Goal: Task Accomplishment & Management: Manage account settings

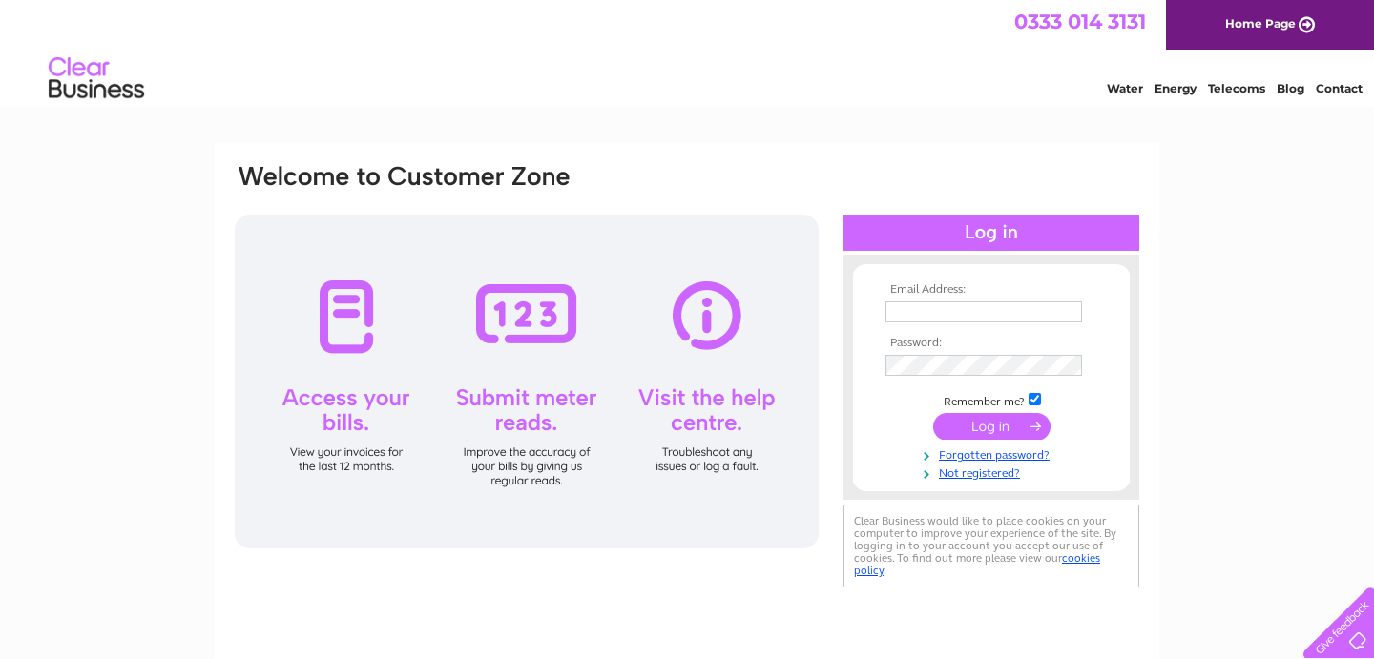
type input "[PERSON_NAME][EMAIL_ADDRESS][DOMAIN_NAME]"
click at [1000, 433] on input "submit" at bounding box center [991, 426] width 117 height 27
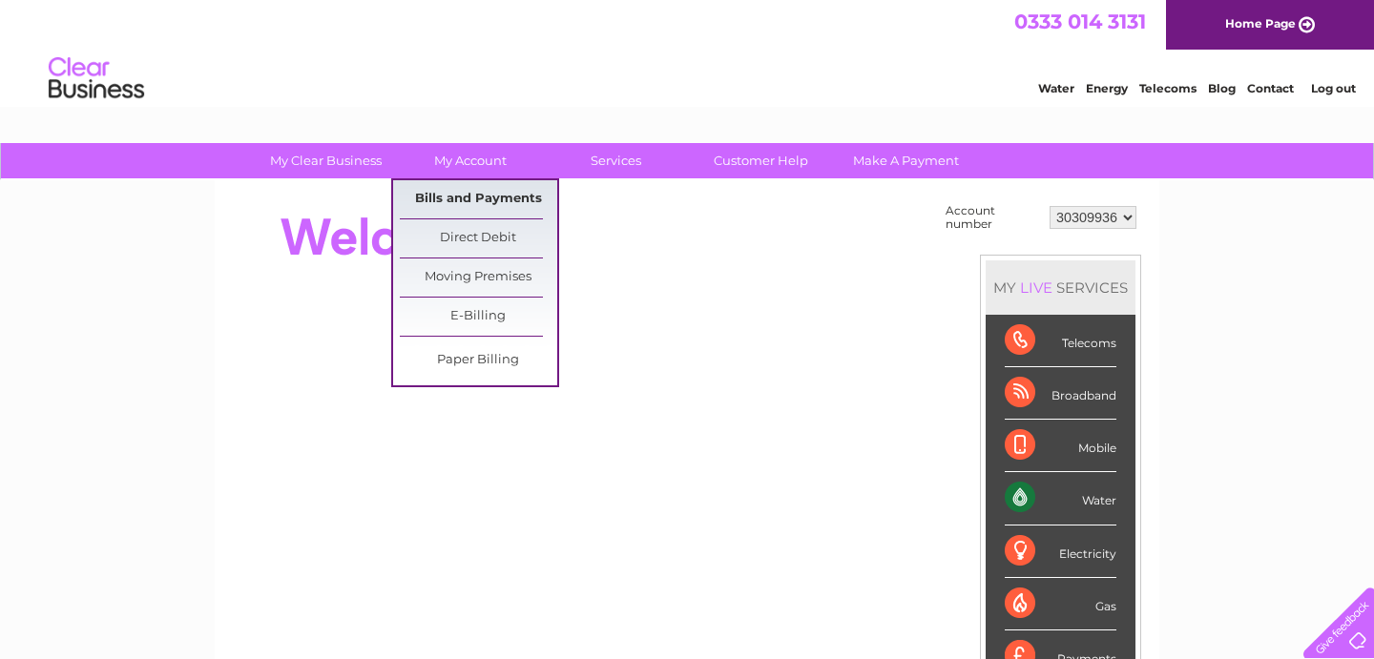
click at [478, 201] on link "Bills and Payments" at bounding box center [478, 199] width 157 height 38
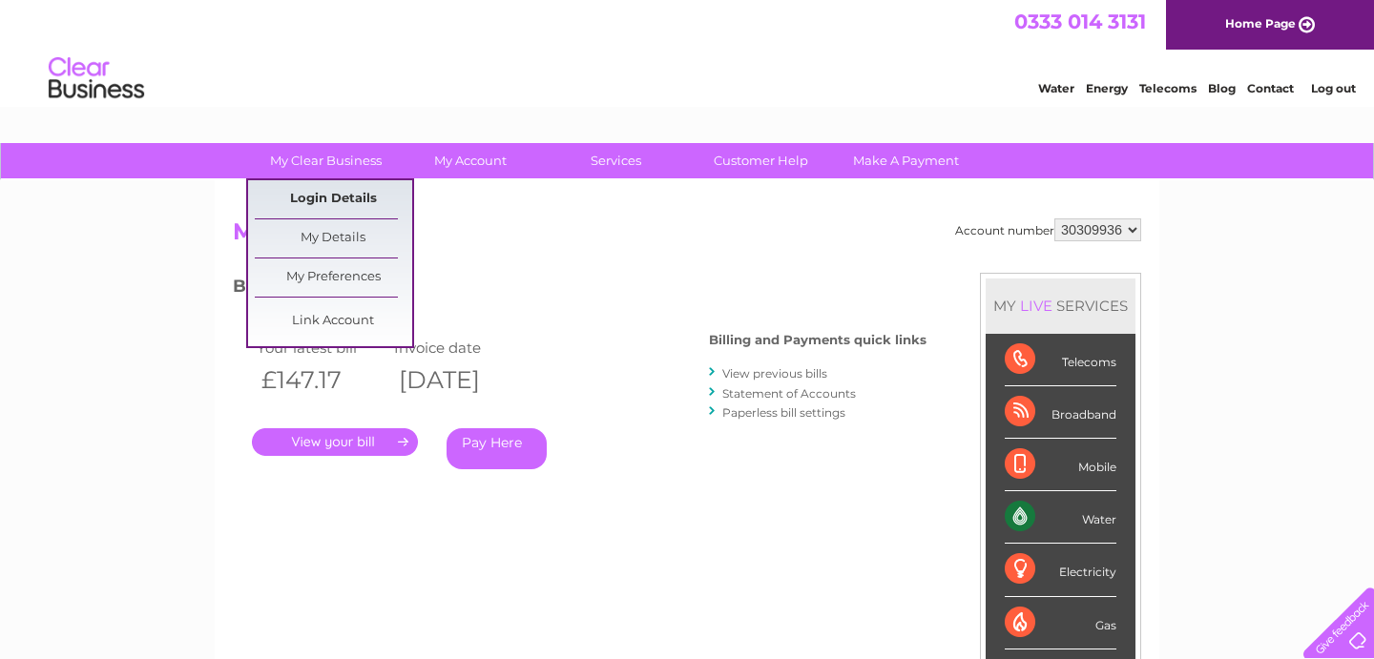
click at [347, 203] on link "Login Details" at bounding box center [333, 199] width 157 height 38
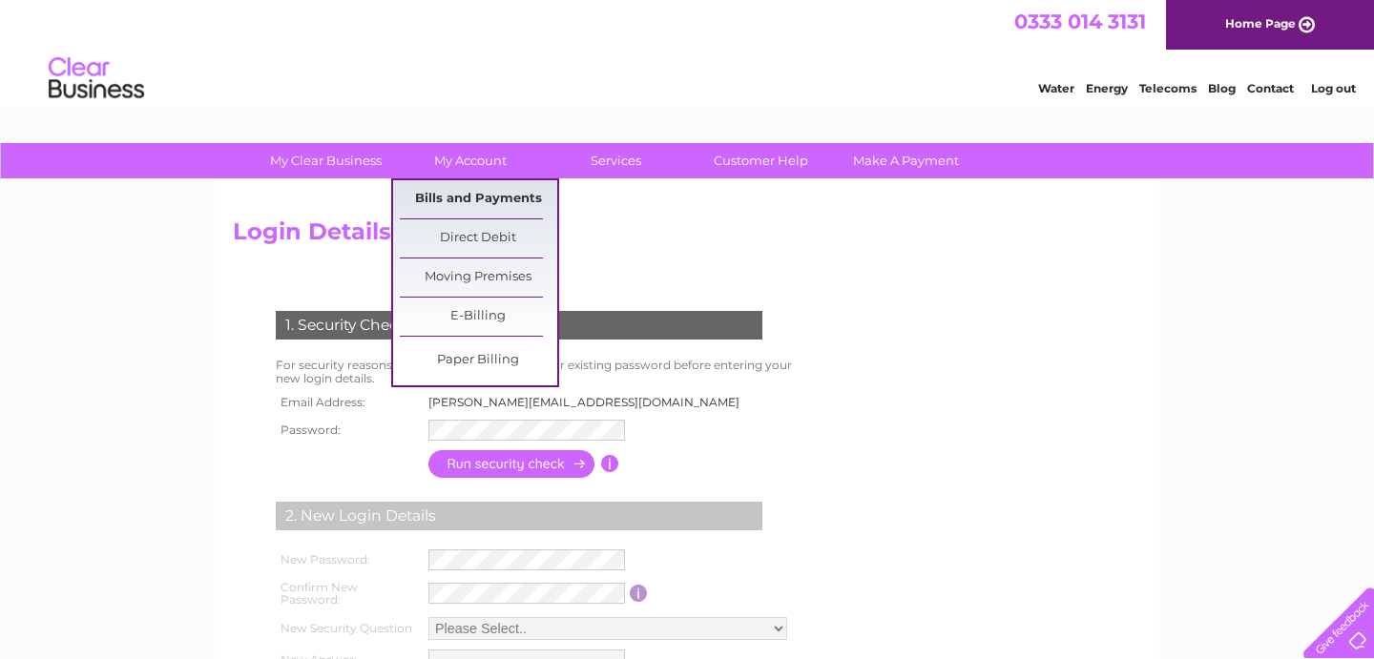
click at [465, 194] on link "Bills and Payments" at bounding box center [478, 199] width 157 height 38
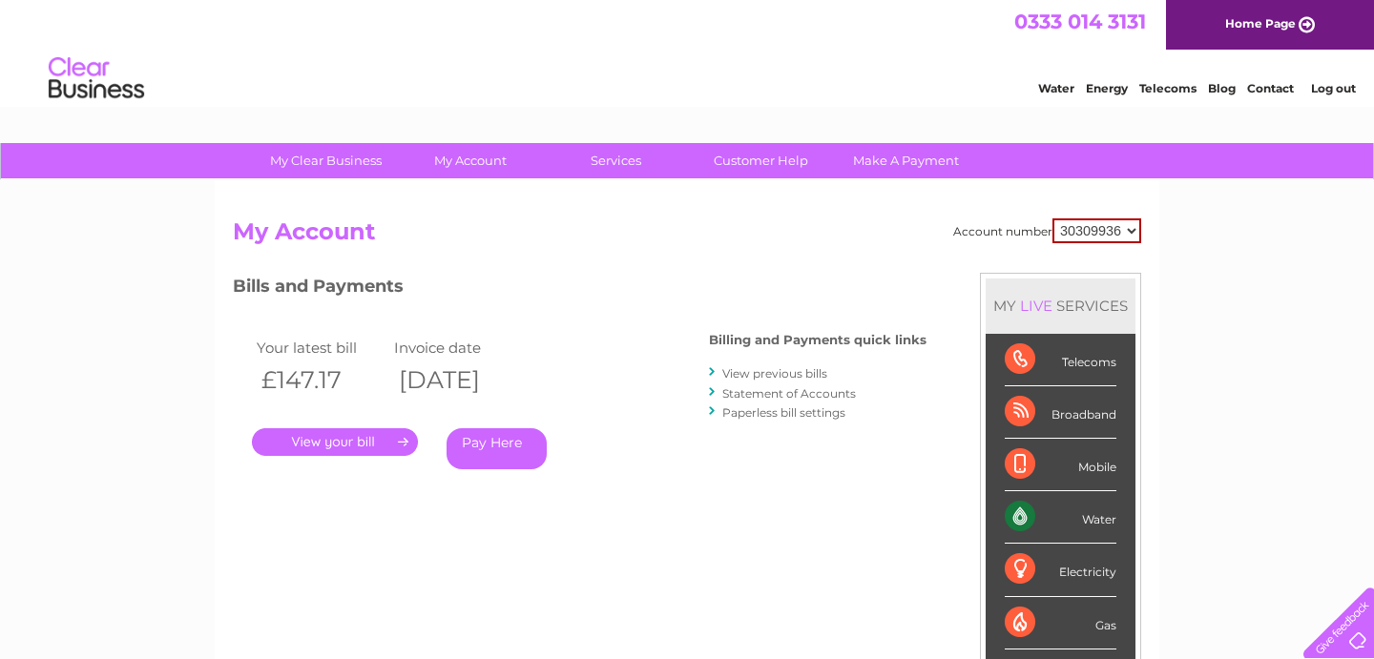
click at [810, 396] on link "Statement of Accounts" at bounding box center [789, 393] width 134 height 14
